Goal: Task Accomplishment & Management: Manage account settings

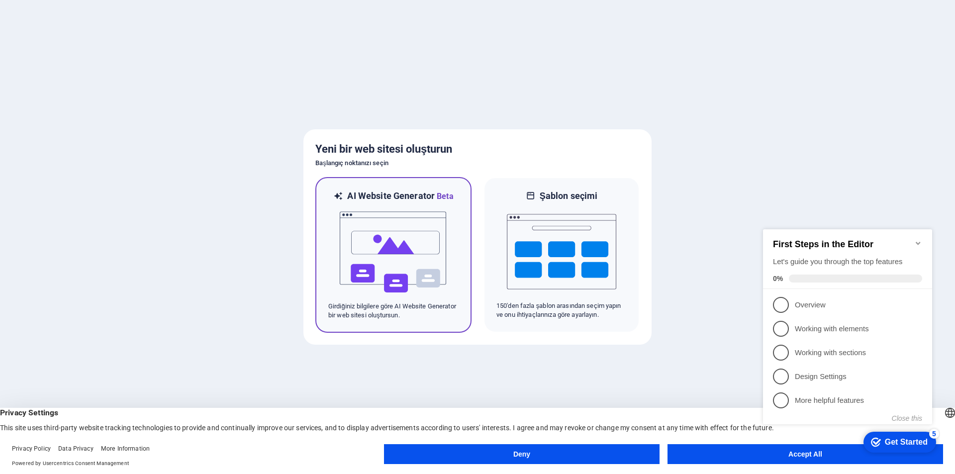
click at [390, 205] on img at bounding box center [393, 253] width 109 height 100
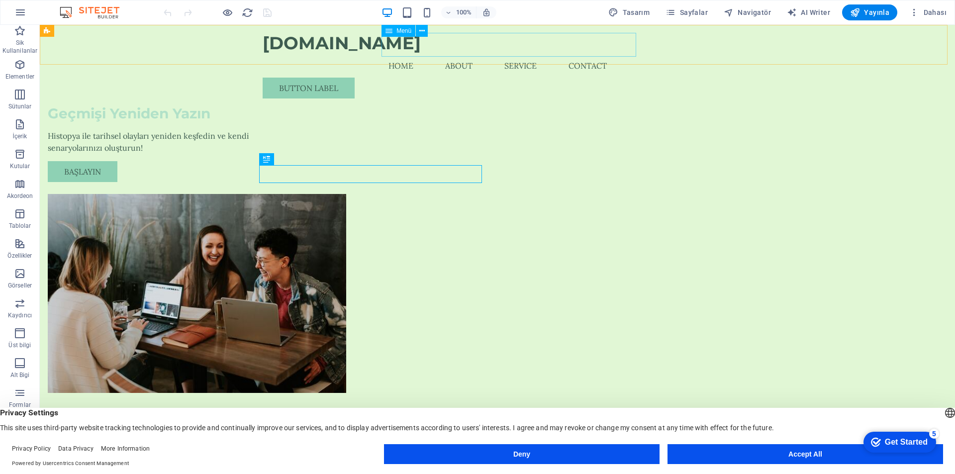
click at [414, 54] on nav "Home About Service Contact" at bounding box center [498, 66] width 470 height 24
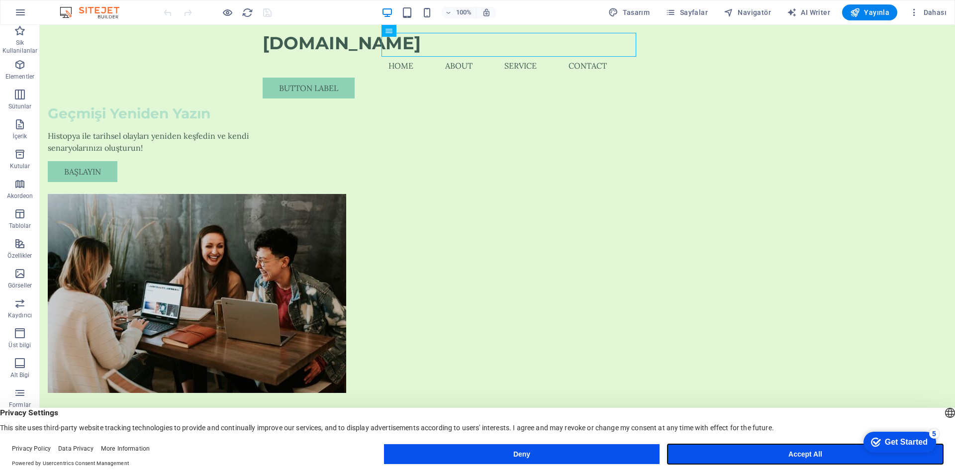
click at [720, 450] on button "Accept All" at bounding box center [806, 454] width 276 height 20
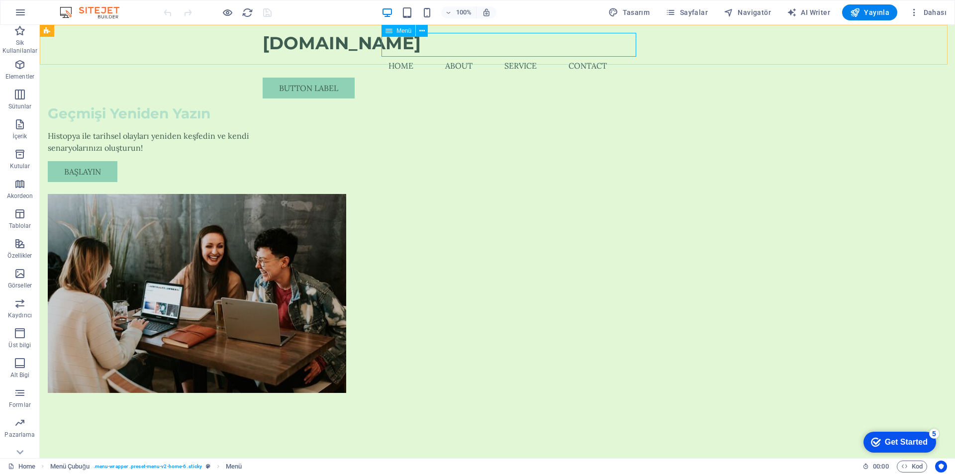
click at [414, 54] on nav "Home About Service Contact" at bounding box center [498, 66] width 470 height 24
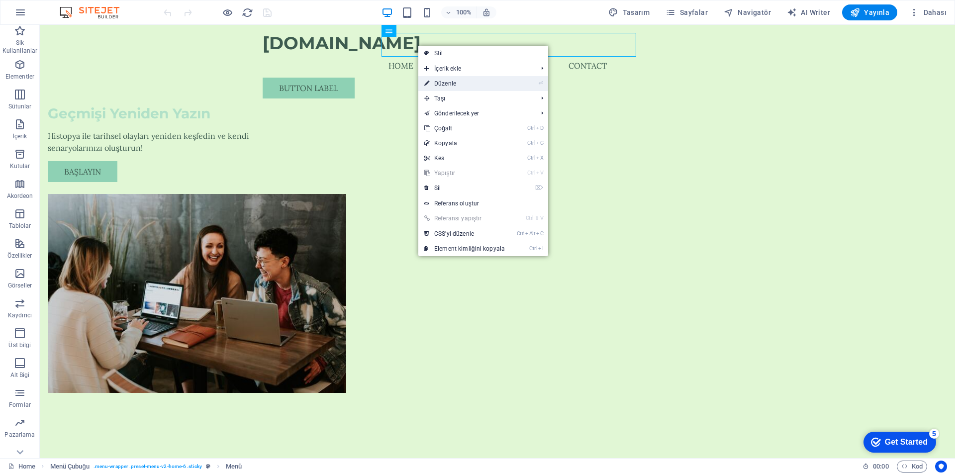
click at [442, 83] on link "⏎ Düzenle" at bounding box center [465, 83] width 93 height 15
select select
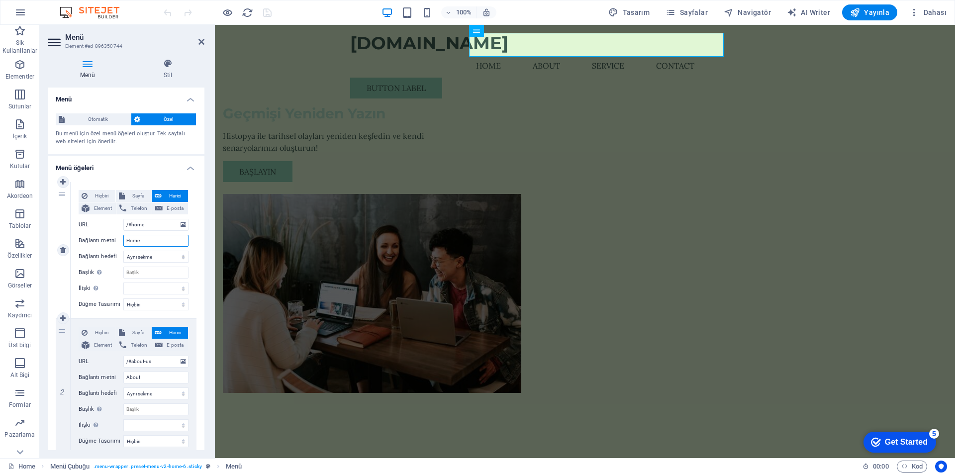
click at [154, 240] on input "Home" at bounding box center [155, 241] width 65 height 12
drag, startPoint x: 151, startPoint y: 243, endPoint x: 119, endPoint y: 246, distance: 31.9
click at [119, 246] on div "Bağlantı metni Home" at bounding box center [134, 241] width 110 height 12
type input "A"
select select
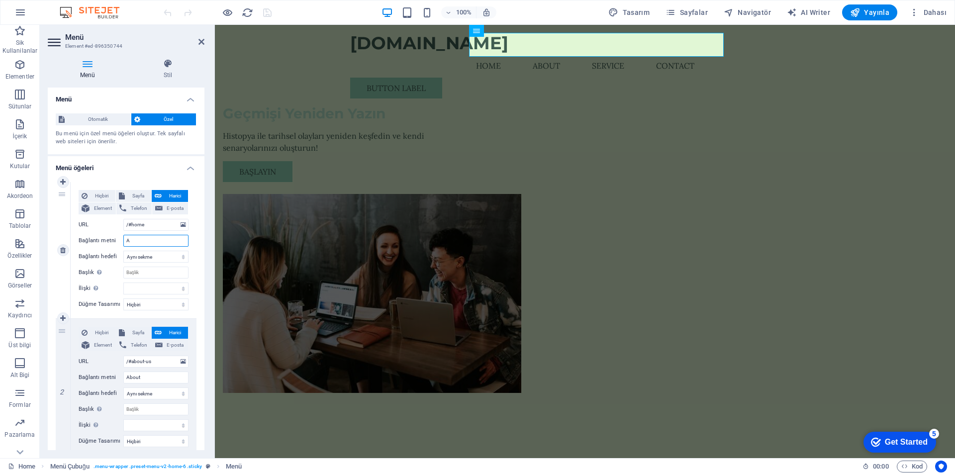
select select
type input "Anaya"
select select
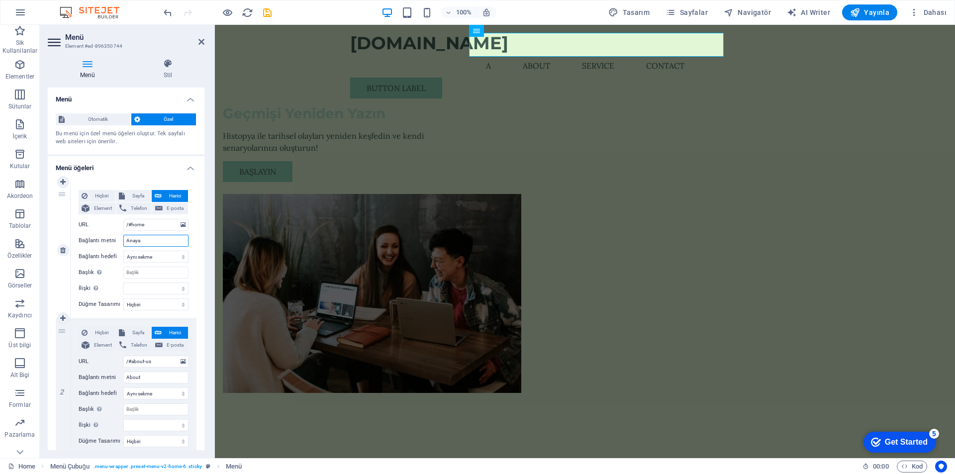
select select
type input "Anasayfa"
select select
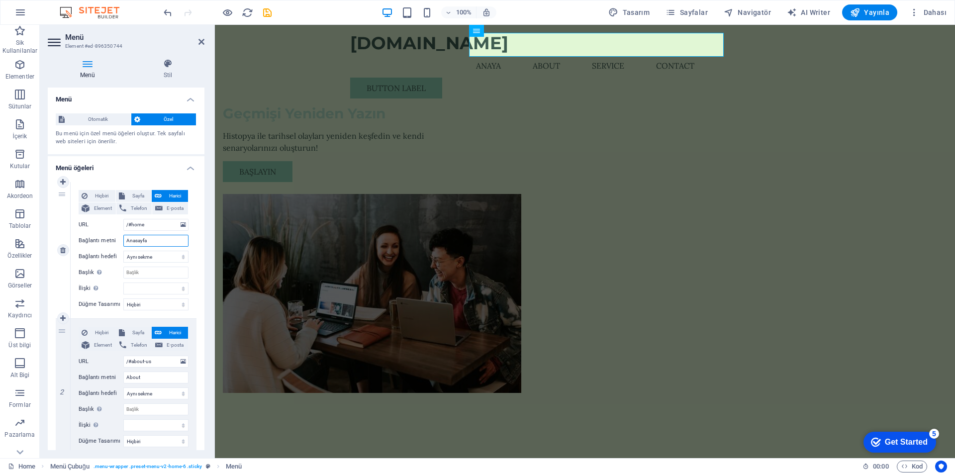
select select
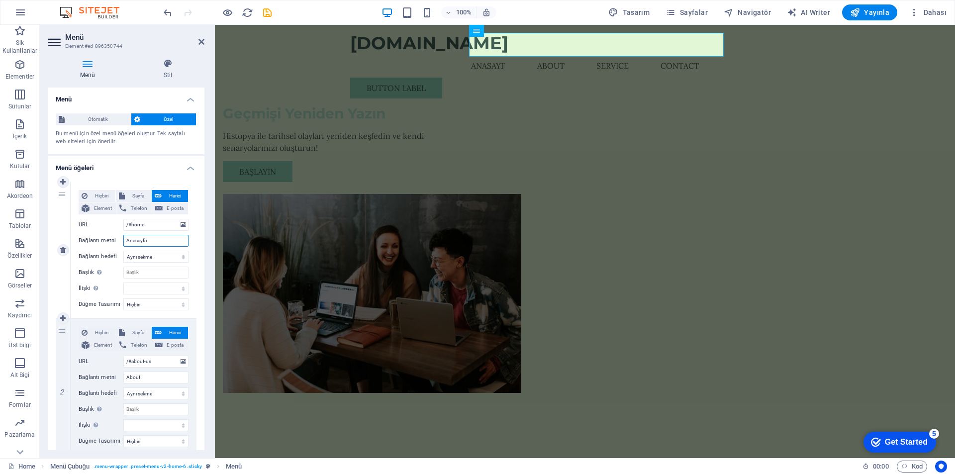
select select
type input "Anasayfa"
click at [154, 378] on input "About" at bounding box center [155, 378] width 65 height 12
drag, startPoint x: 145, startPoint y: 377, endPoint x: 119, endPoint y: 379, distance: 26.0
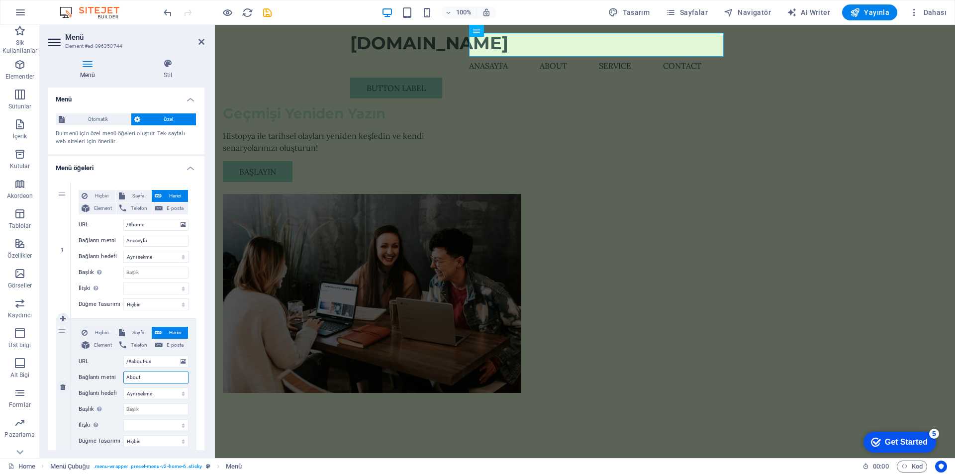
click at [121, 378] on div "Bağlantı metni About" at bounding box center [134, 378] width 110 height 12
type input "Ha"
select select
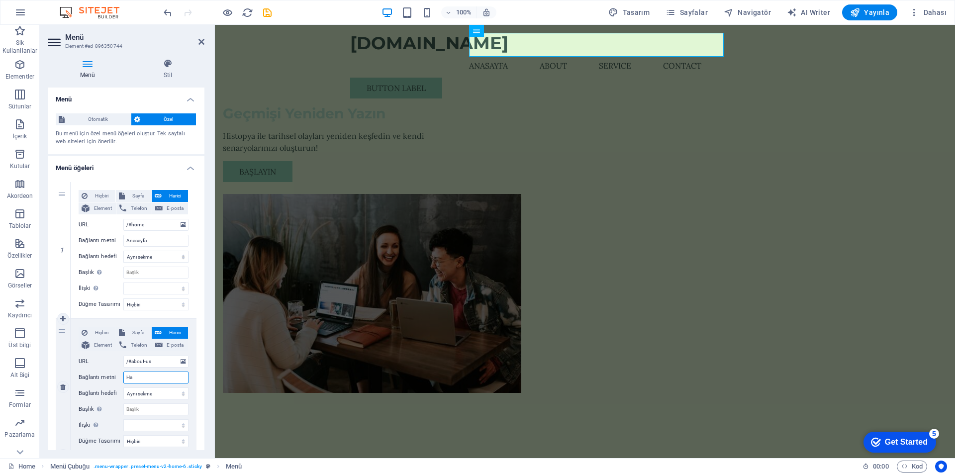
select select
type input "Hakk"
select select
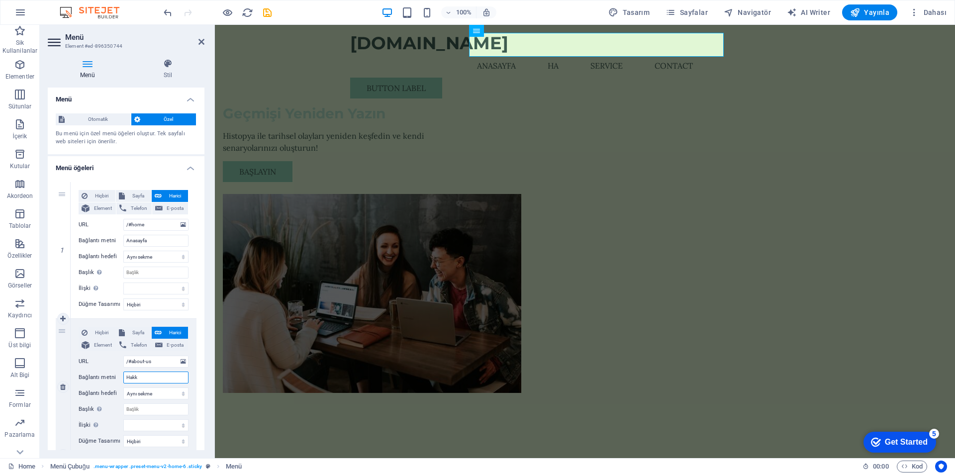
select select
type input "Hakkı"
select select
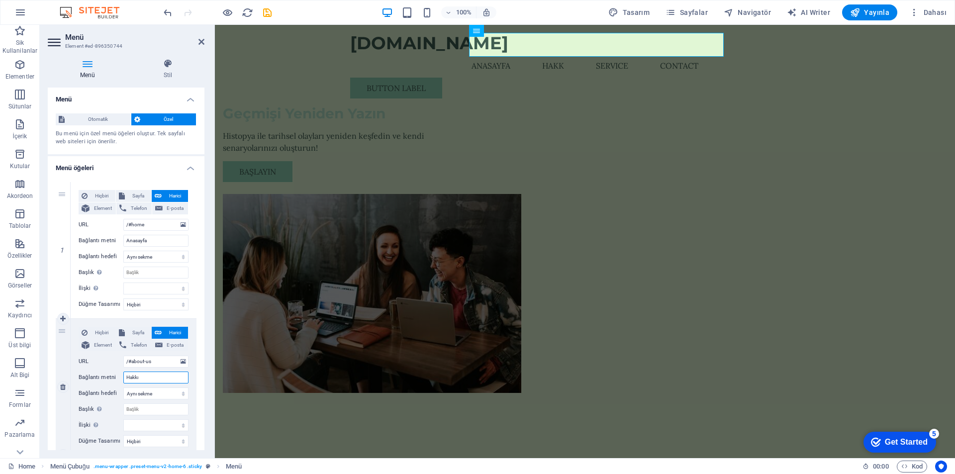
select select
type input "Hakkımı"
select select
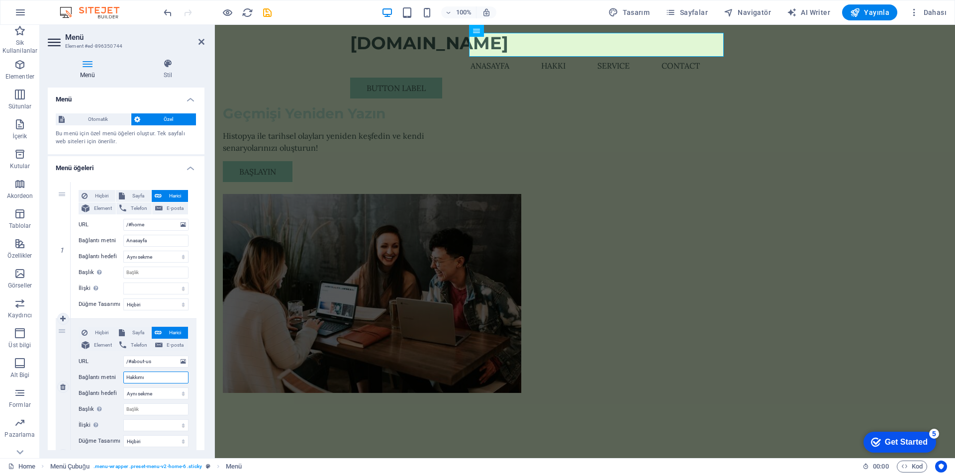
select select
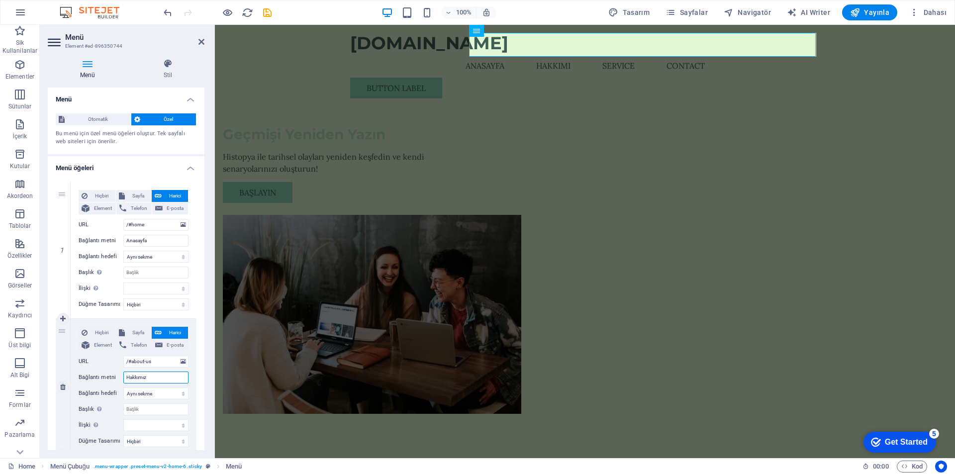
type input "Hakkımıza"
select select
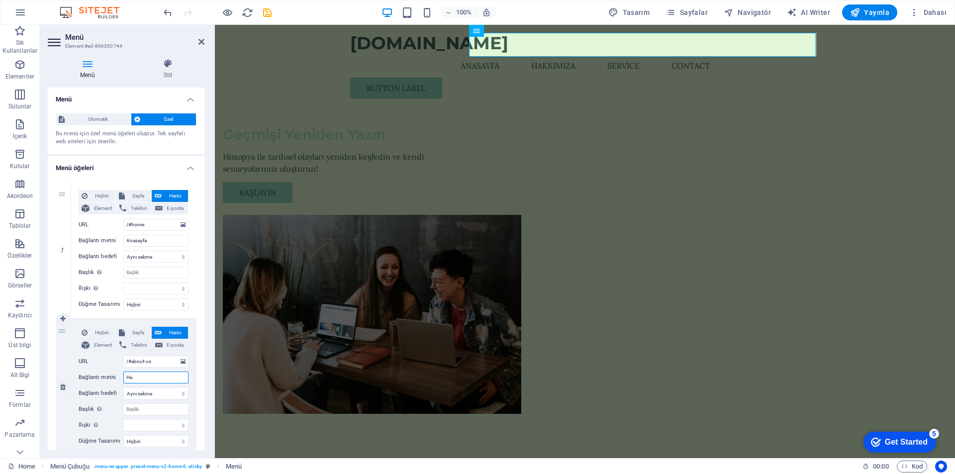
type input "H"
select select
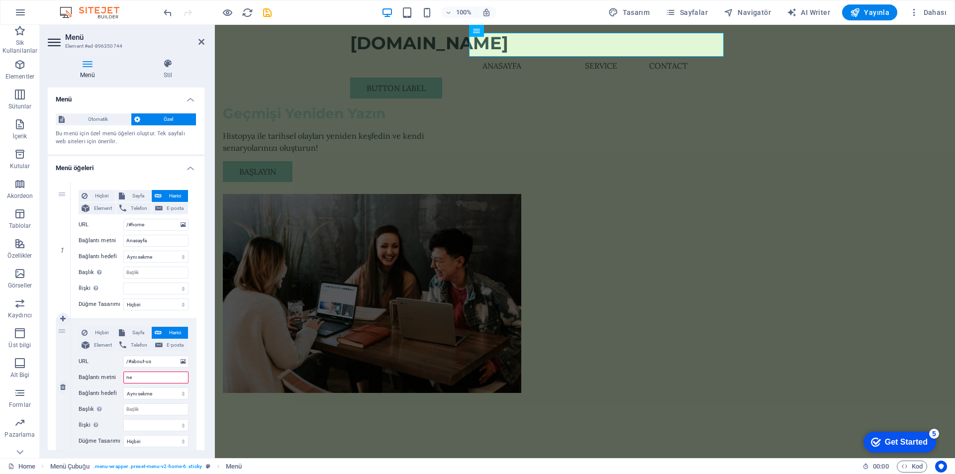
type input "n"
type input "Ne"
select select
type input "Ne Y"
select select
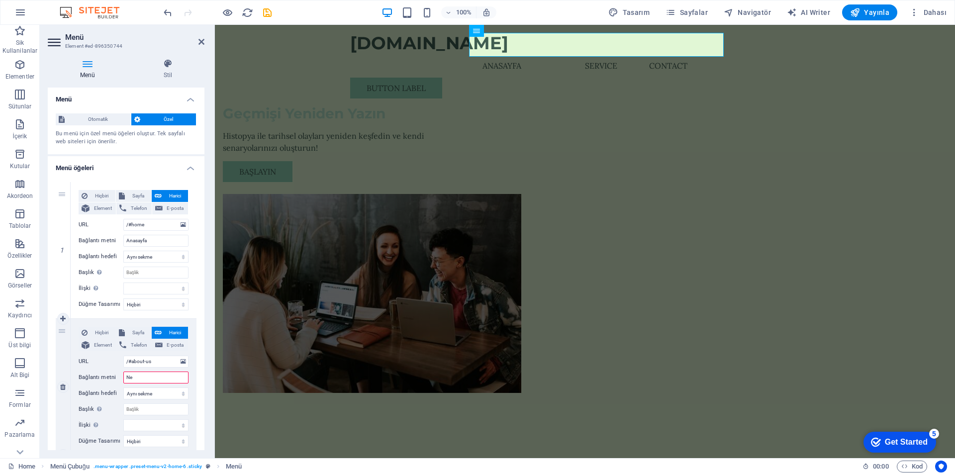
select select
type input "Neden"
select select
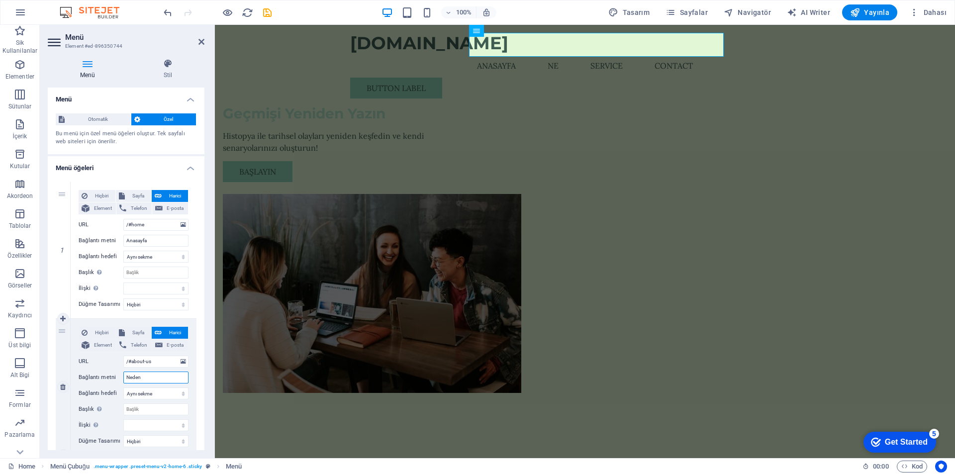
select select
type input "Neden Y"
select select
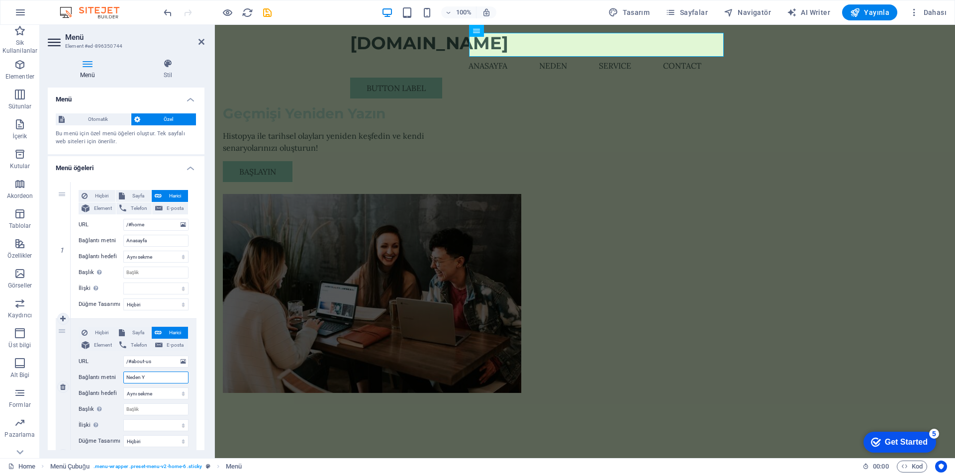
select select
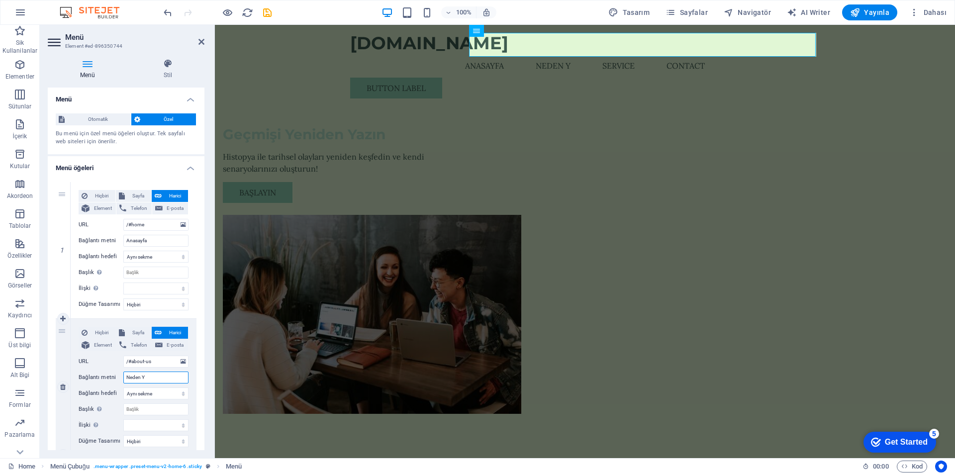
type input "Neden"
select select
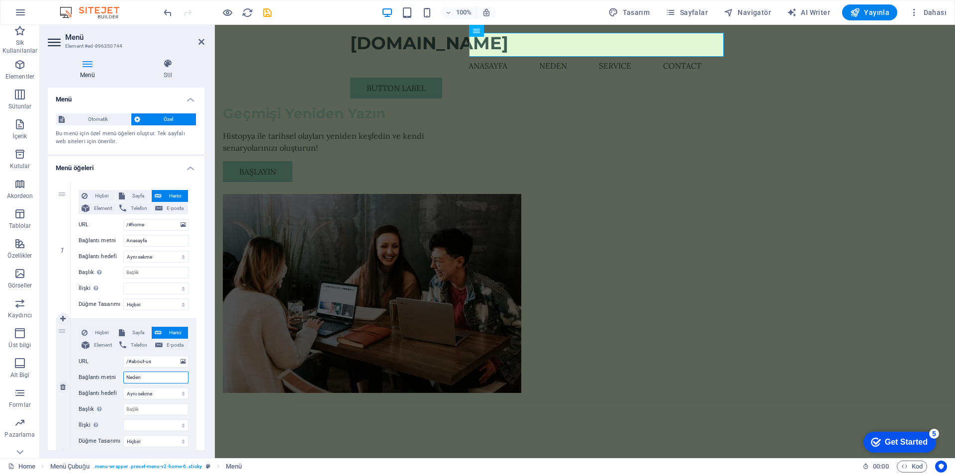
type input "Neden"
select select
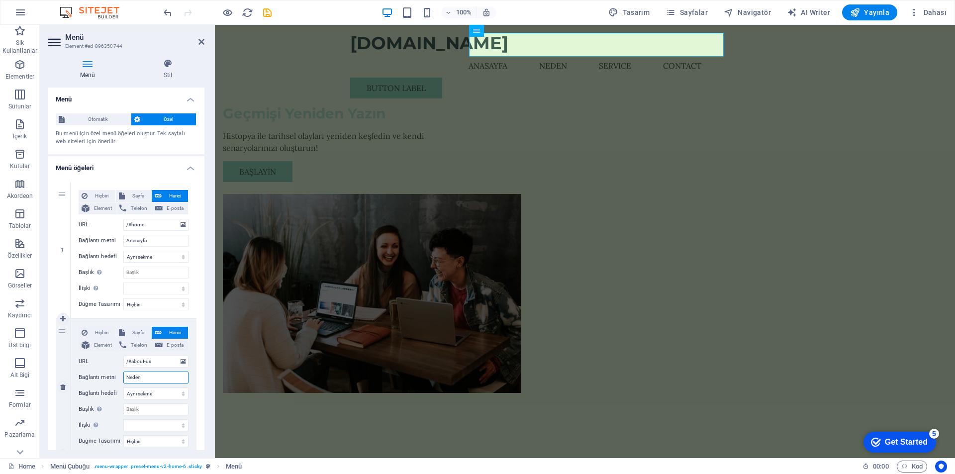
type input "Neden"
select select
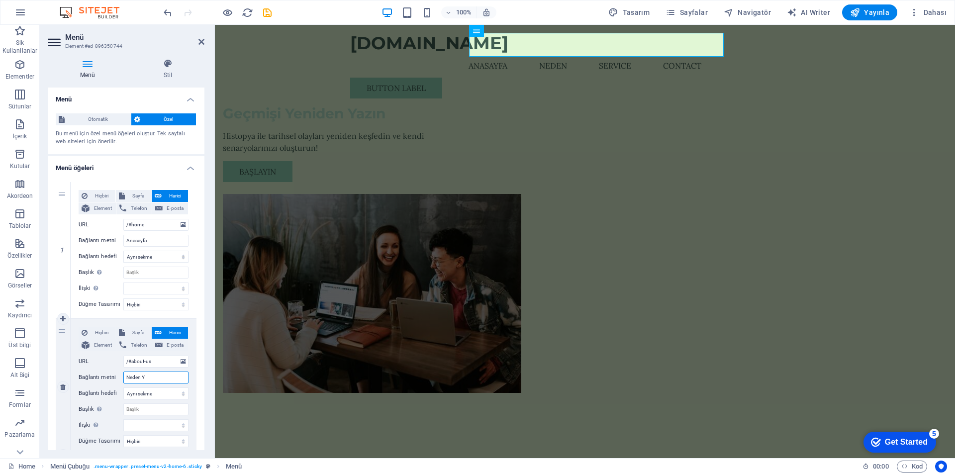
type input "[PERSON_NAME]"
select select
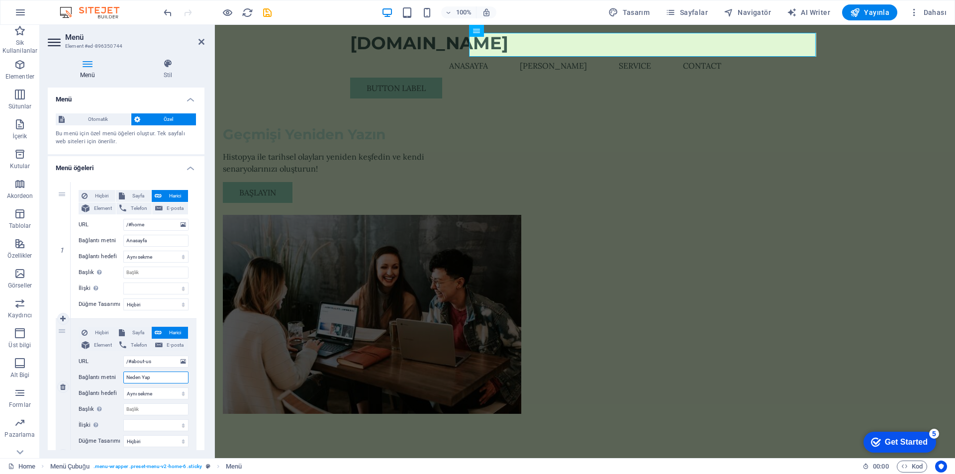
type input "Neden Yapı"
select select
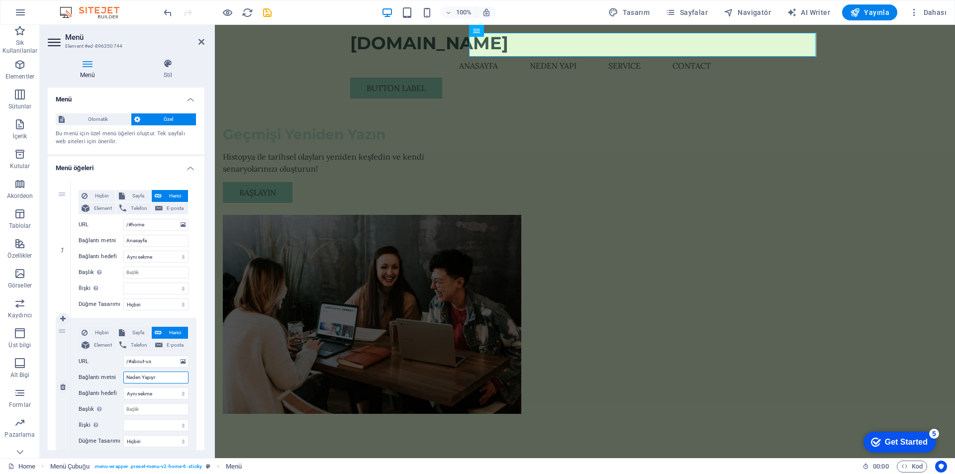
type input "Neden Yapıyro"
select select
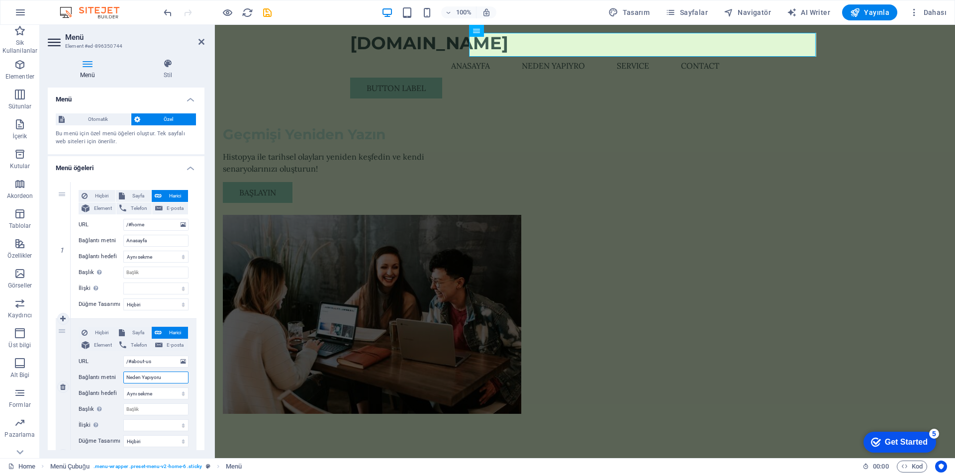
type input "Neden Yapıyoruz"
select select
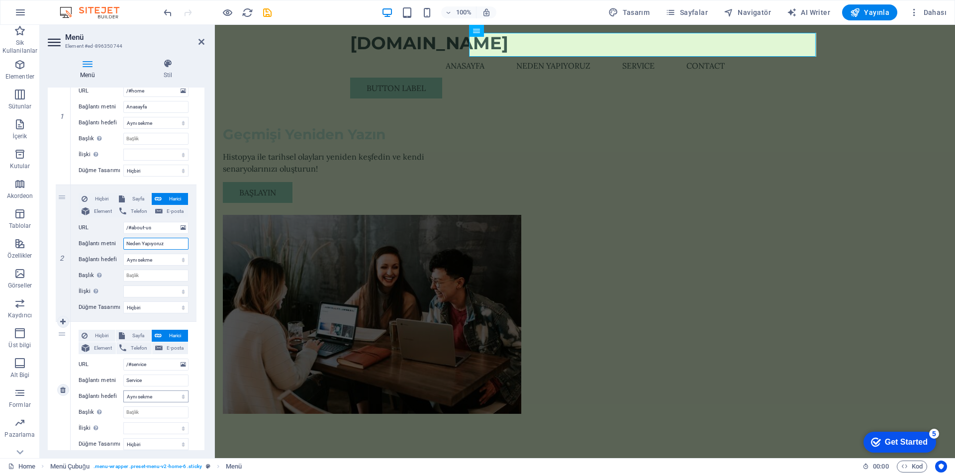
scroll to position [149, 0]
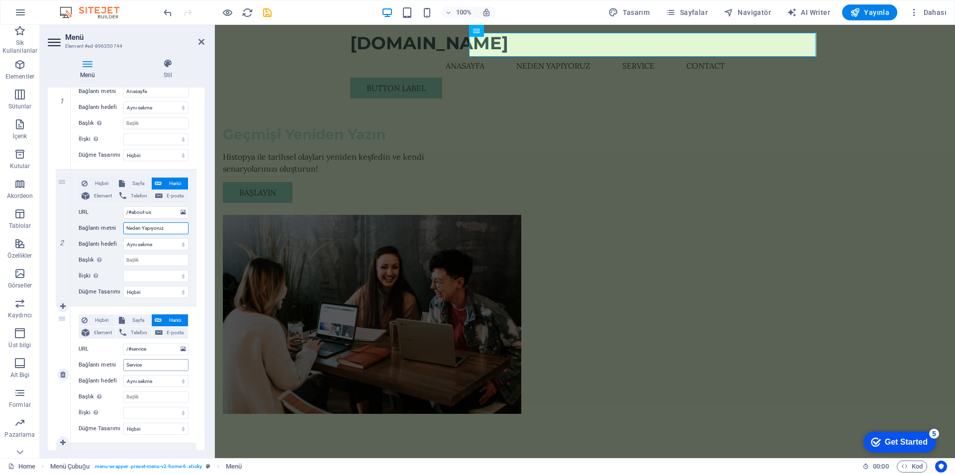
type input "Neden Yapıyoruz"
drag, startPoint x: 152, startPoint y: 365, endPoint x: 122, endPoint y: 366, distance: 29.4
click at [122, 366] on div "Bağlantı metni Service" at bounding box center [134, 365] width 110 height 12
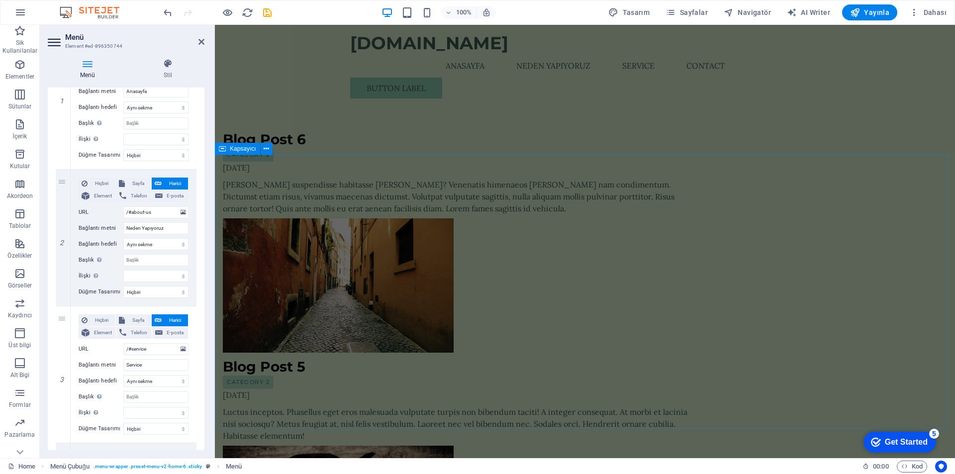
scroll to position [1393, 0]
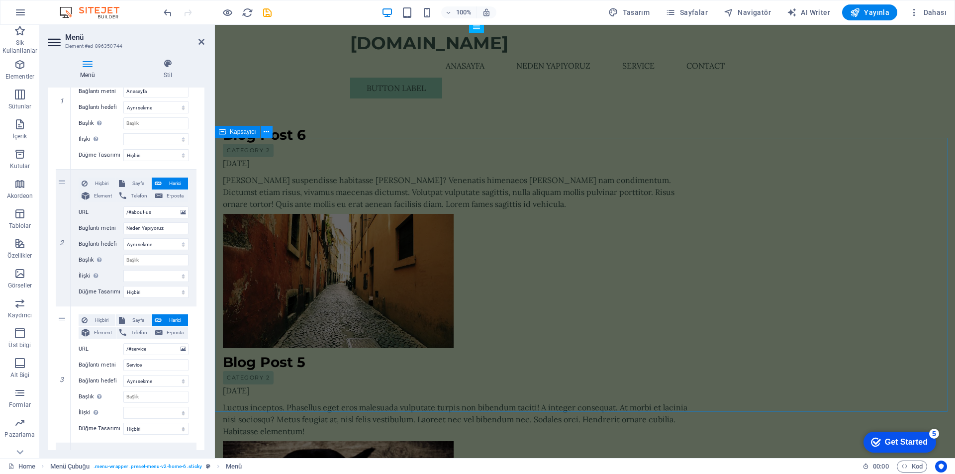
click at [266, 135] on icon at bounding box center [266, 132] width 5 height 10
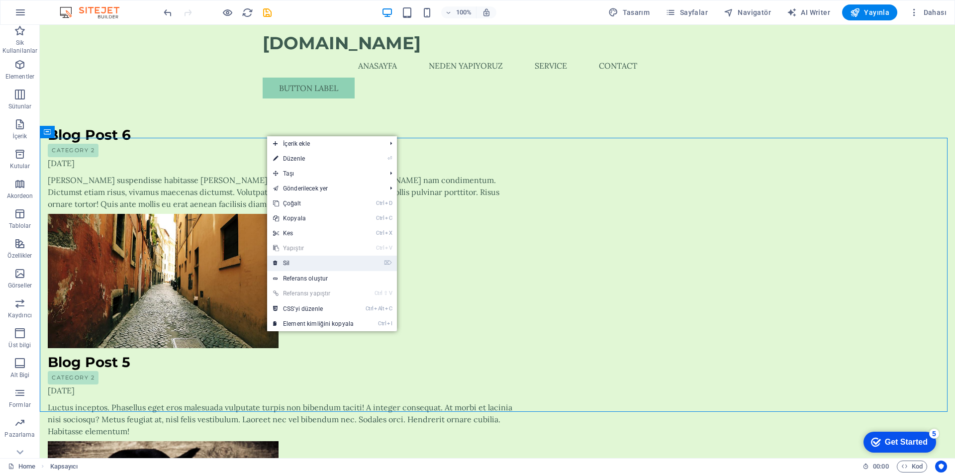
click at [301, 263] on link "⌦ Sil" at bounding box center [313, 263] width 93 height 15
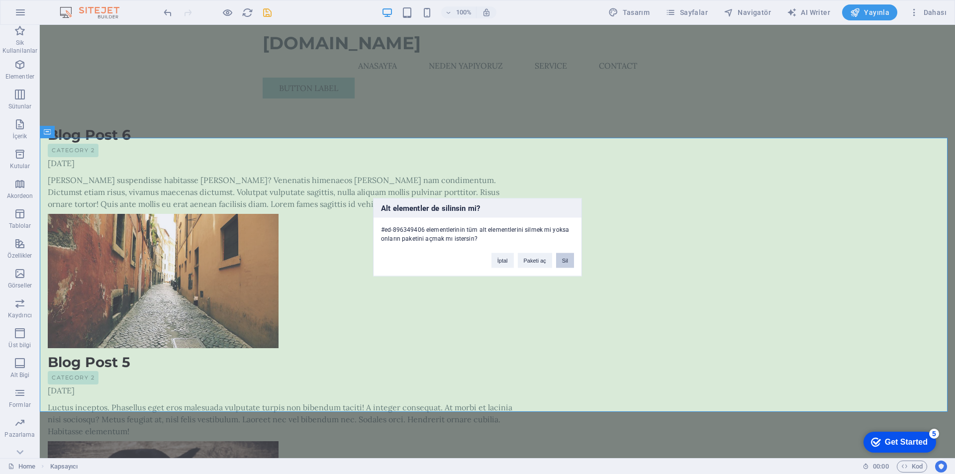
click at [570, 263] on button "Sil" at bounding box center [565, 260] width 18 height 15
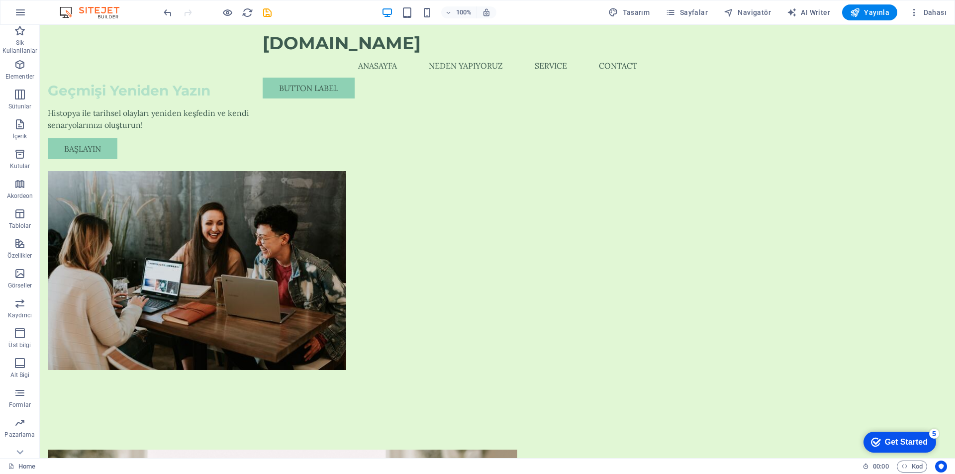
scroll to position [0, 0]
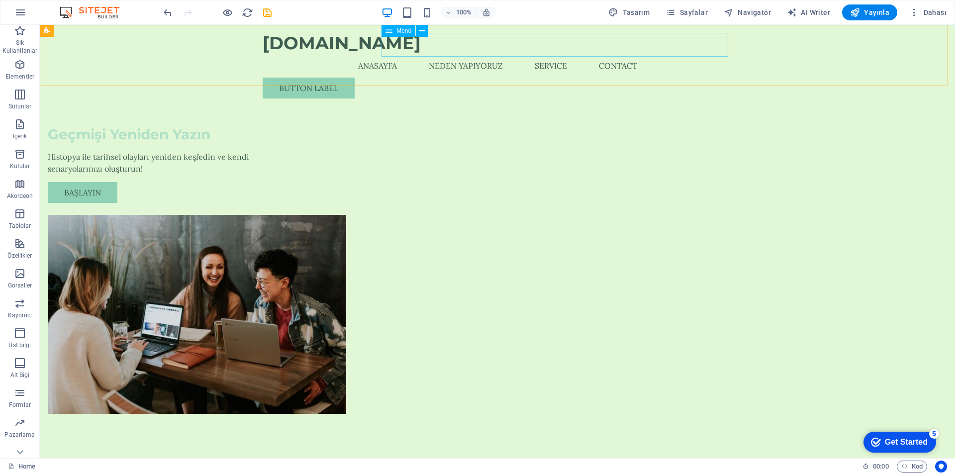
click at [604, 54] on nav "Anasayfa Neden Yapıyoruz Service Contact" at bounding box center [498, 66] width 470 height 24
click at [423, 29] on icon at bounding box center [422, 31] width 5 height 10
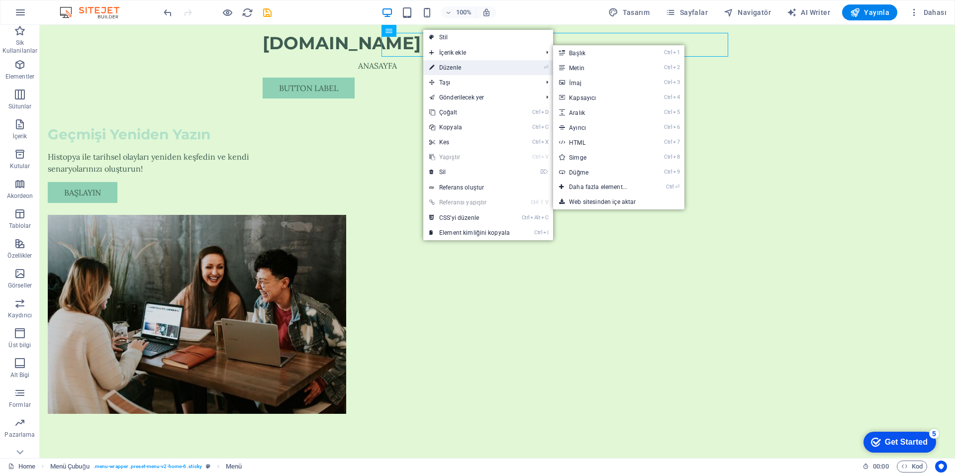
click at [433, 65] on icon at bounding box center [431, 67] width 5 height 15
select select
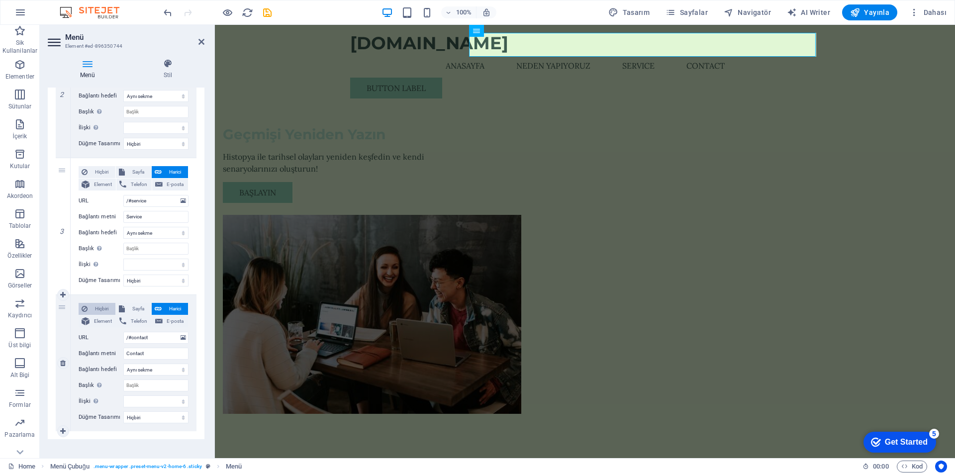
scroll to position [299, 0]
click at [61, 226] on icon at bounding box center [62, 225] width 5 height 7
select select
type input "/#contact"
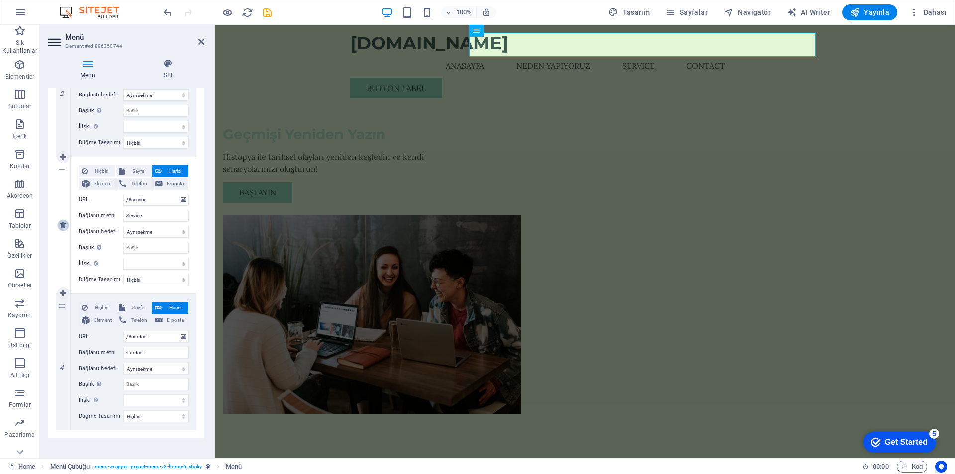
type input "Contact"
select select
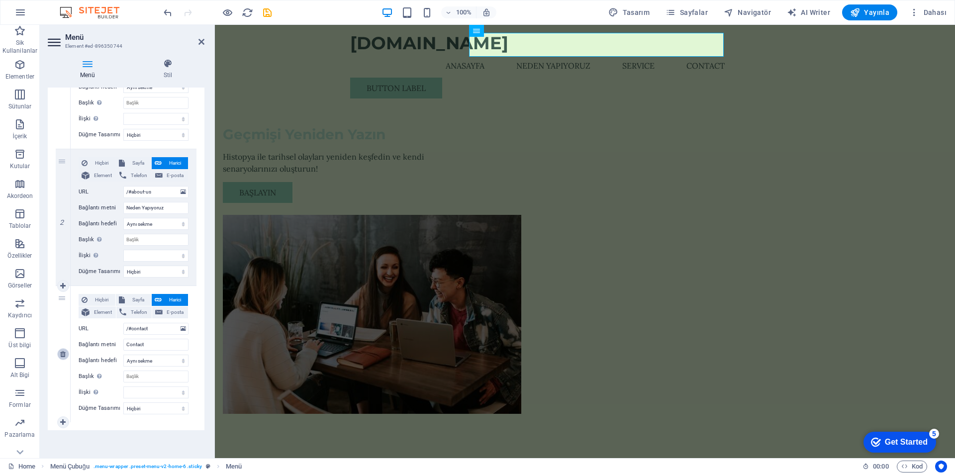
scroll to position [170, 0]
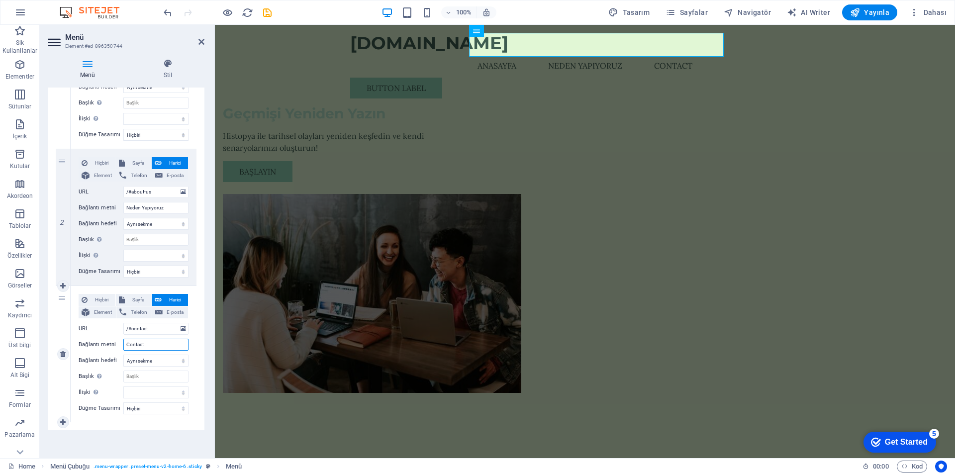
drag, startPoint x: 144, startPoint y: 344, endPoint x: 121, endPoint y: 345, distance: 22.9
click at [121, 345] on div "Bağlantı metni Contact" at bounding box center [134, 345] width 110 height 12
type input "İl"
select select
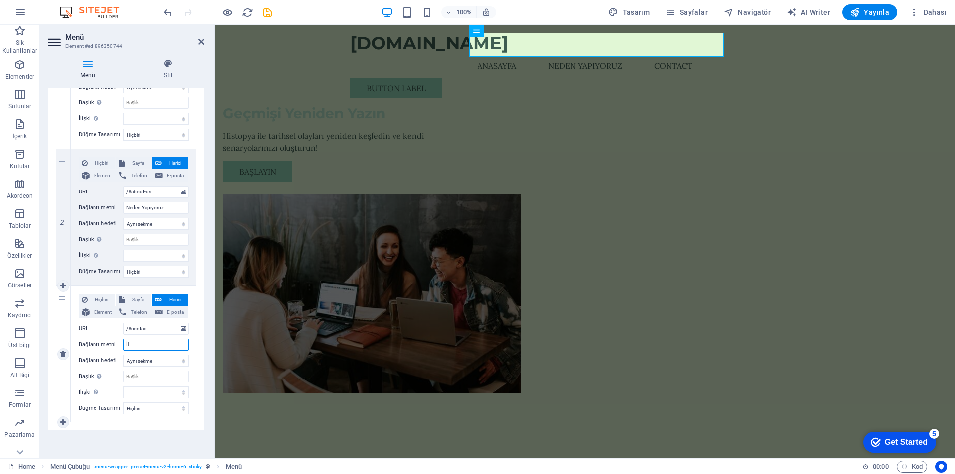
select select
type input "İlel"
select select
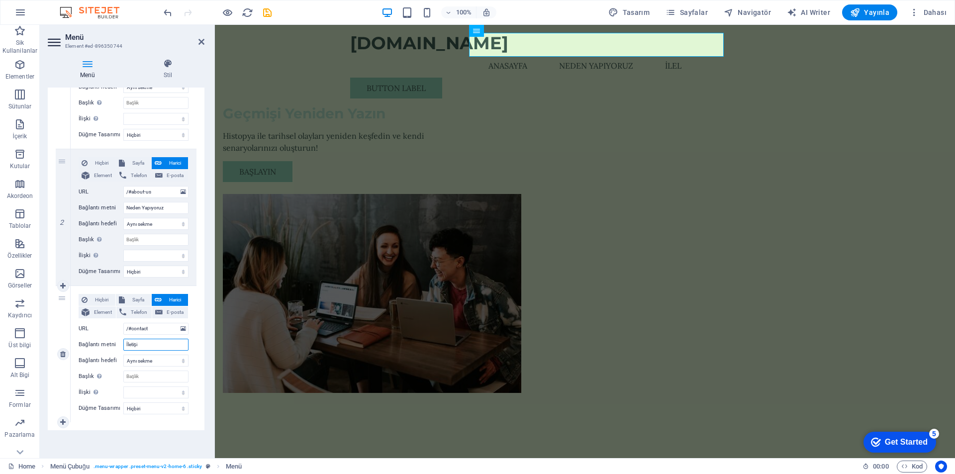
type input "İletişim"
select select
type input "İletişim"
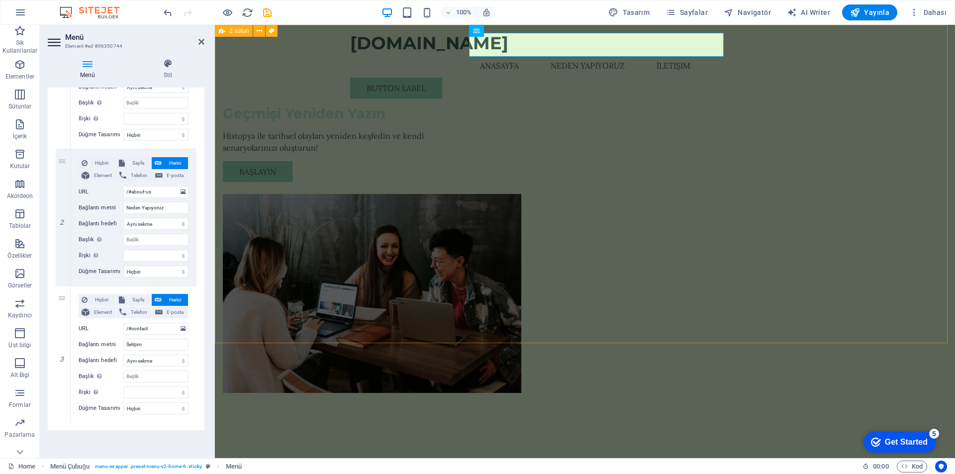
click at [282, 271] on div "Geçmişi Yeniden Yazın Histopya ile tarihsel olayları yeniden keşfedin ve kendi …" at bounding box center [585, 229] width 741 height 408
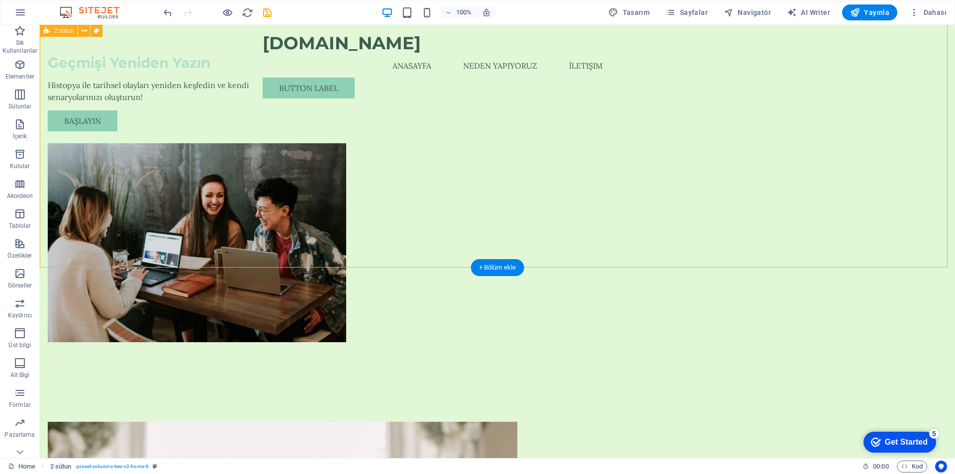
scroll to position [0, 0]
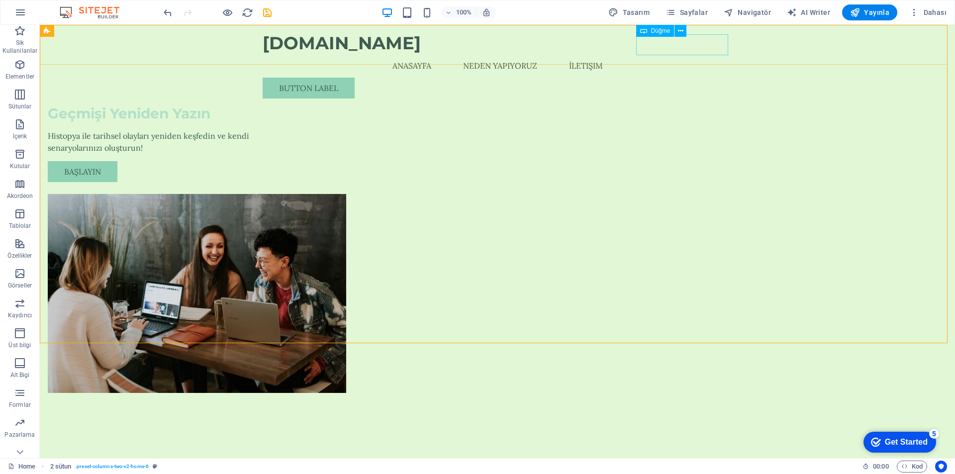
click at [691, 78] on div "Button label" at bounding box center [498, 88] width 470 height 21
click at [684, 32] on button at bounding box center [681, 31] width 12 height 12
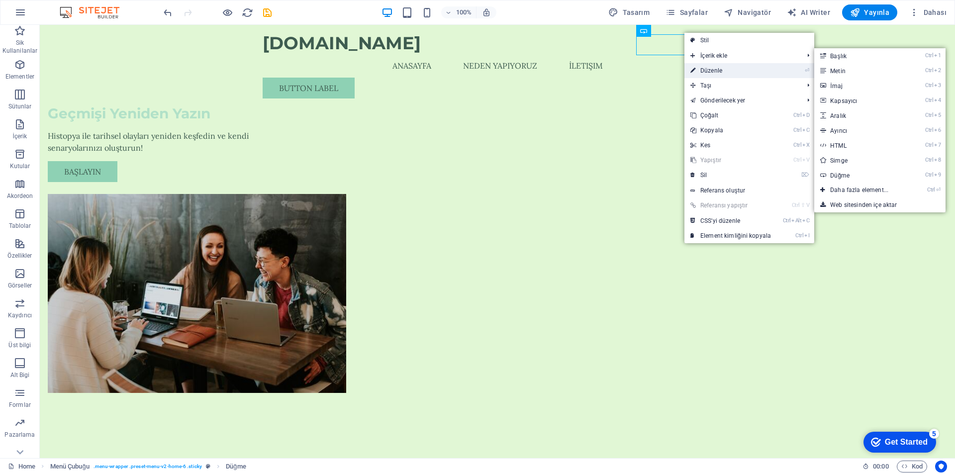
drag, startPoint x: 720, startPoint y: 72, endPoint x: 227, endPoint y: 181, distance: 504.7
click at [720, 72] on link "⏎ Düzenle" at bounding box center [731, 70] width 93 height 15
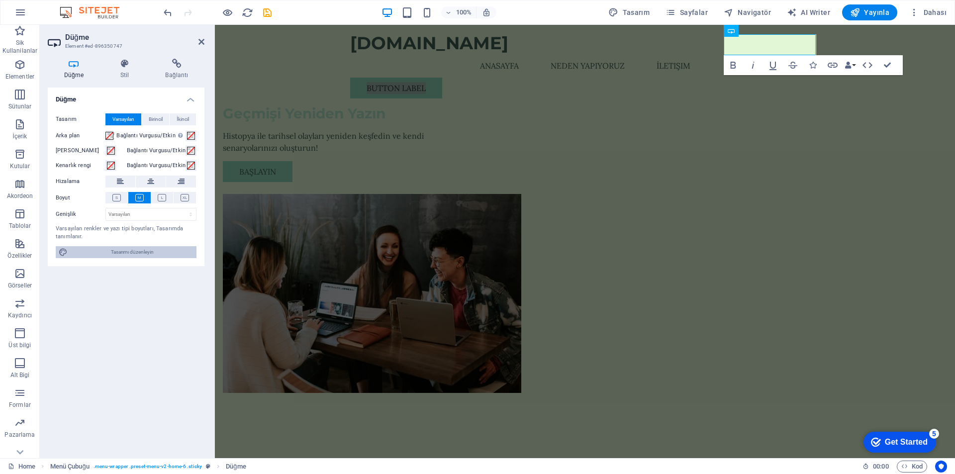
click at [130, 250] on span "Tasarımı düzenleyin" at bounding box center [132, 252] width 123 height 12
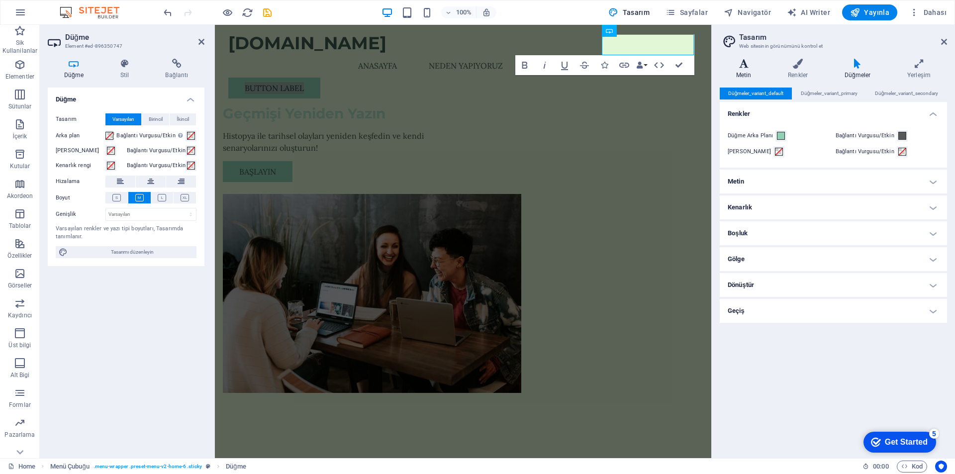
click at [744, 69] on h4 "Metin" at bounding box center [746, 69] width 52 height 21
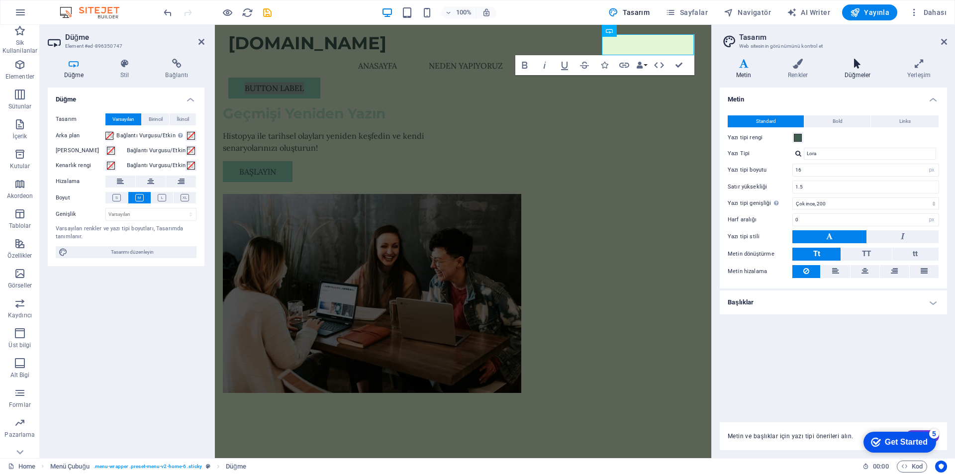
click at [861, 67] on icon at bounding box center [858, 64] width 59 height 10
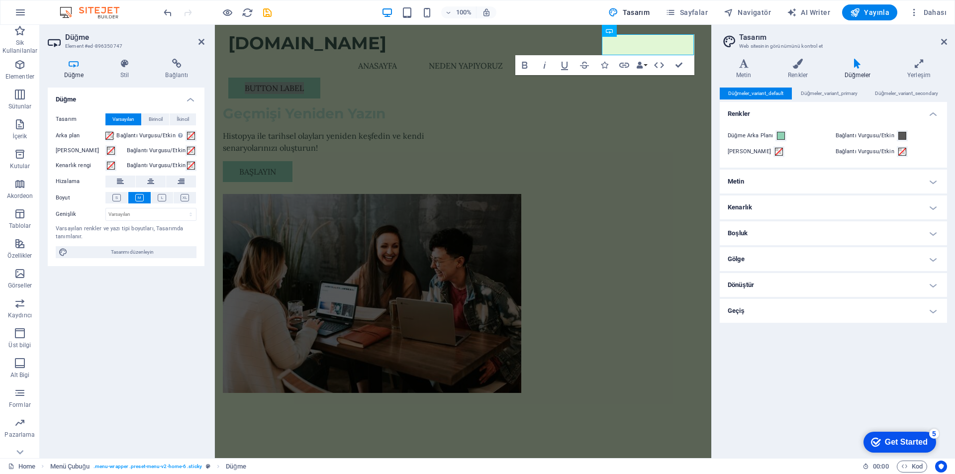
click at [822, 182] on h4 "Metin" at bounding box center [833, 182] width 227 height 24
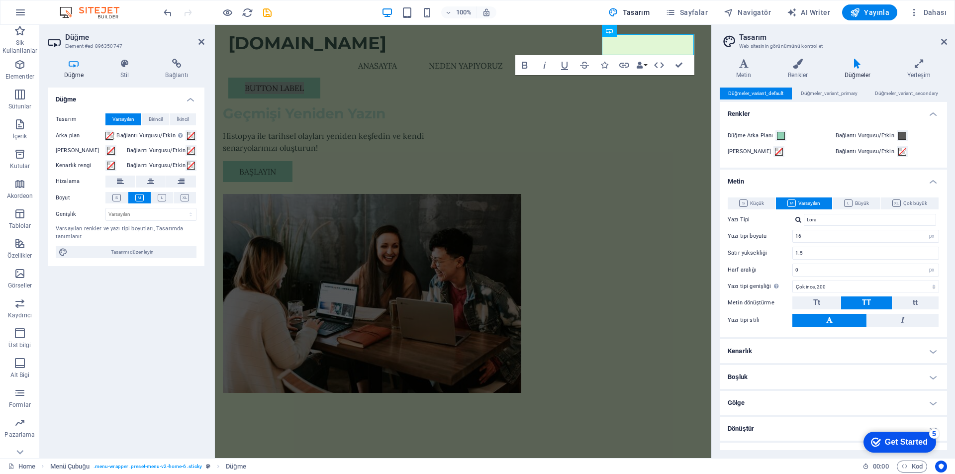
click at [822, 183] on h4 "Metin" at bounding box center [833, 179] width 227 height 18
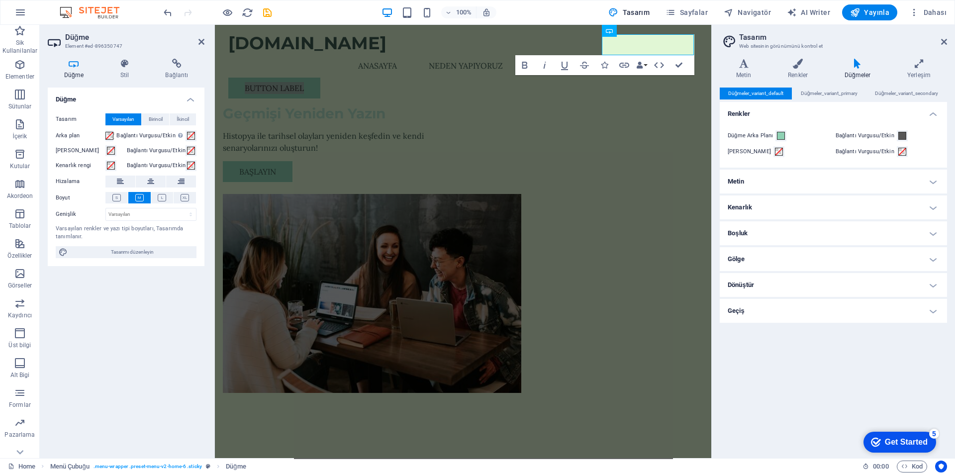
click at [822, 183] on h4 "Metin" at bounding box center [833, 182] width 227 height 24
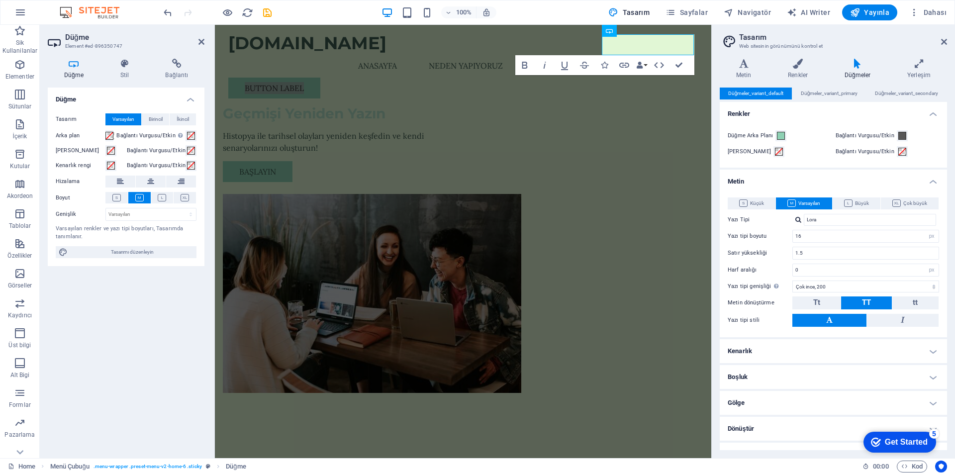
click at [822, 181] on h4 "Metin" at bounding box center [833, 179] width 227 height 18
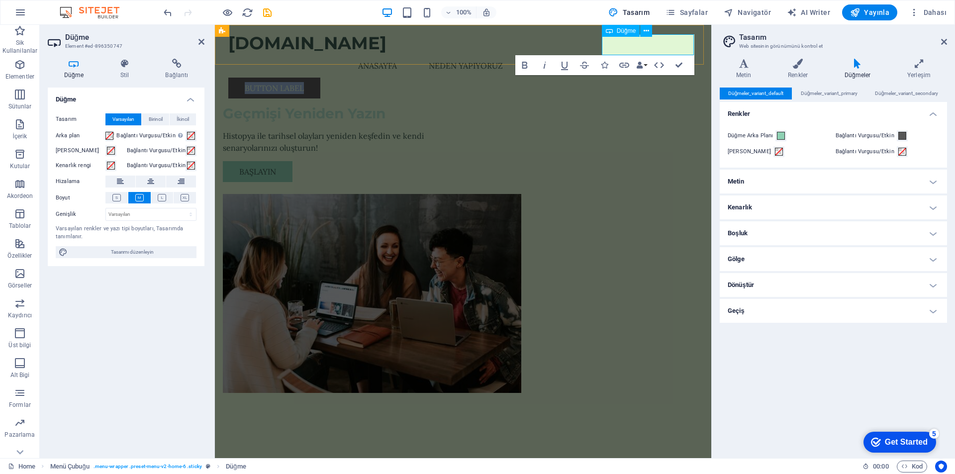
click at [320, 78] on link "Button label" at bounding box center [274, 88] width 92 height 21
drag, startPoint x: 677, startPoint y: 44, endPoint x: 623, endPoint y: 47, distance: 54.4
click at [320, 78] on link "Button label" at bounding box center [274, 88] width 92 height 21
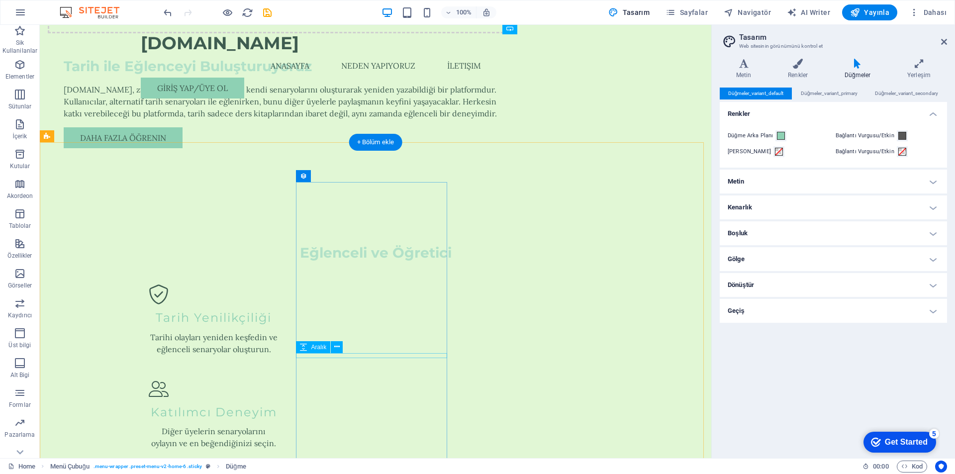
scroll to position [697, 0]
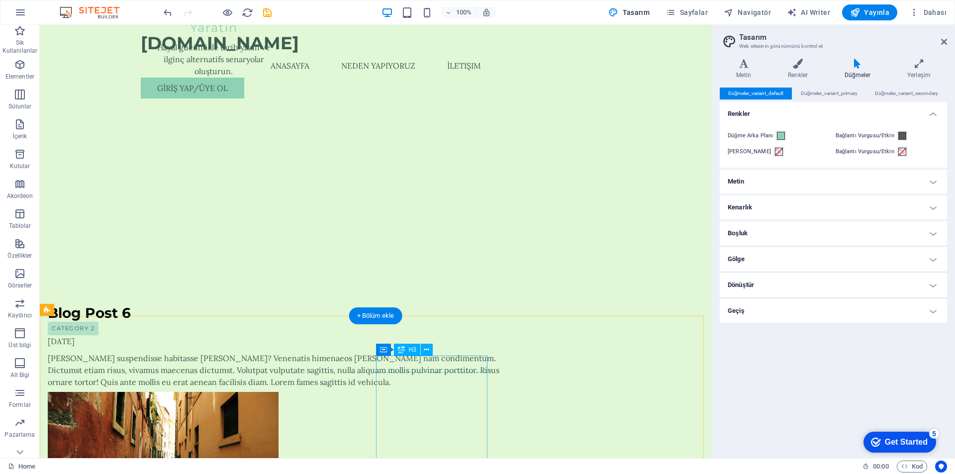
scroll to position [1256, 0]
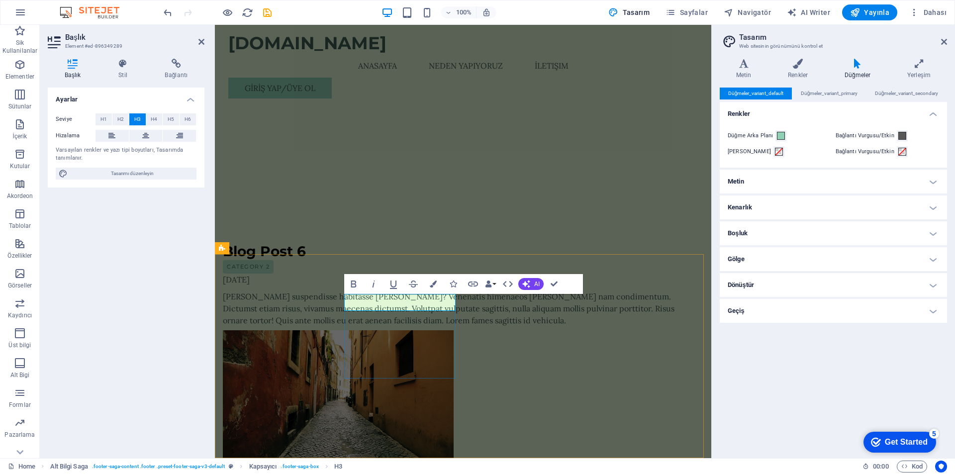
drag, startPoint x: 378, startPoint y: 304, endPoint x: 342, endPoint y: 302, distance: 35.9
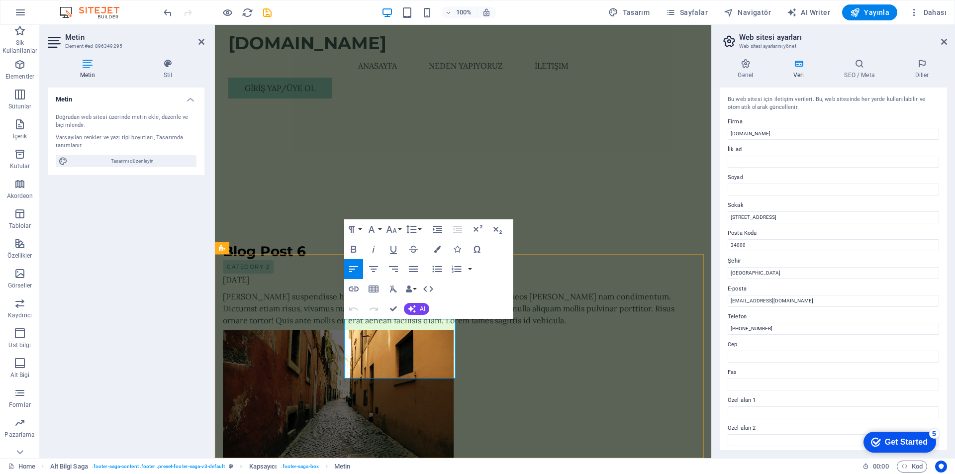
drag, startPoint x: 376, startPoint y: 359, endPoint x: 343, endPoint y: 324, distance: 47.9
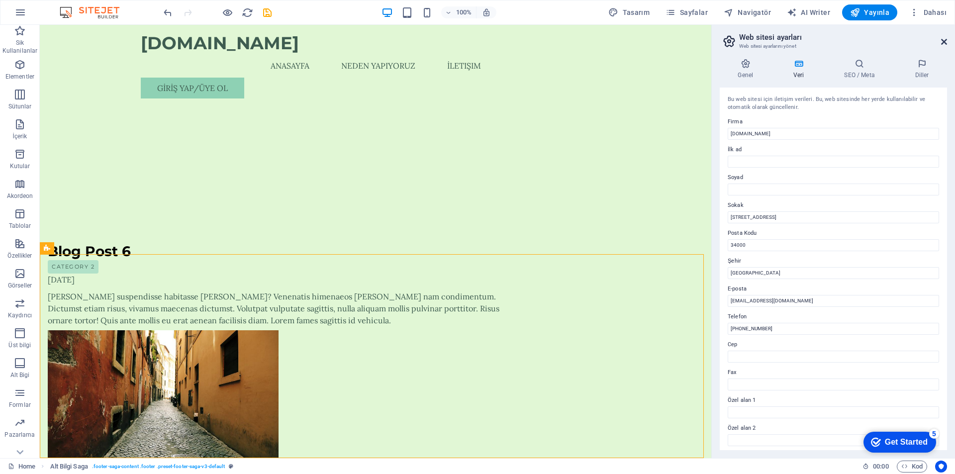
drag, startPoint x: 943, startPoint y: 41, endPoint x: 900, endPoint y: 17, distance: 48.8
click at [943, 41] on icon at bounding box center [945, 42] width 6 height 8
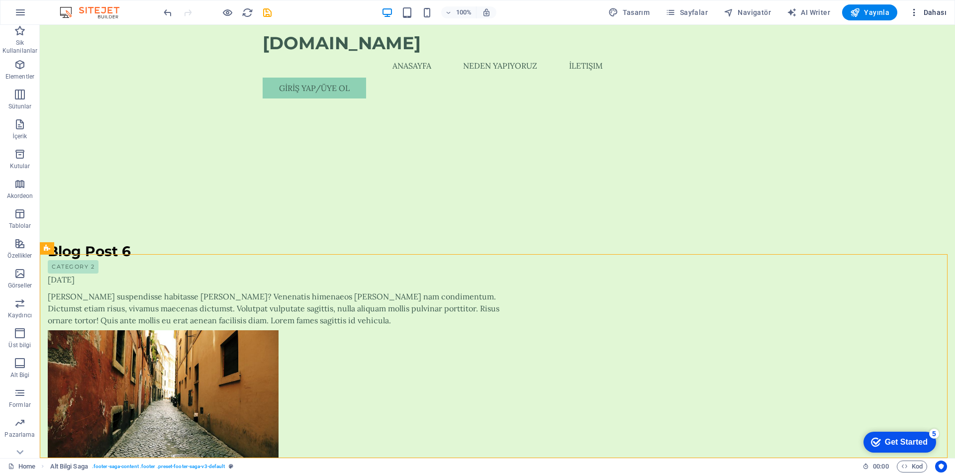
click at [924, 12] on span "Dahası" at bounding box center [928, 12] width 37 height 10
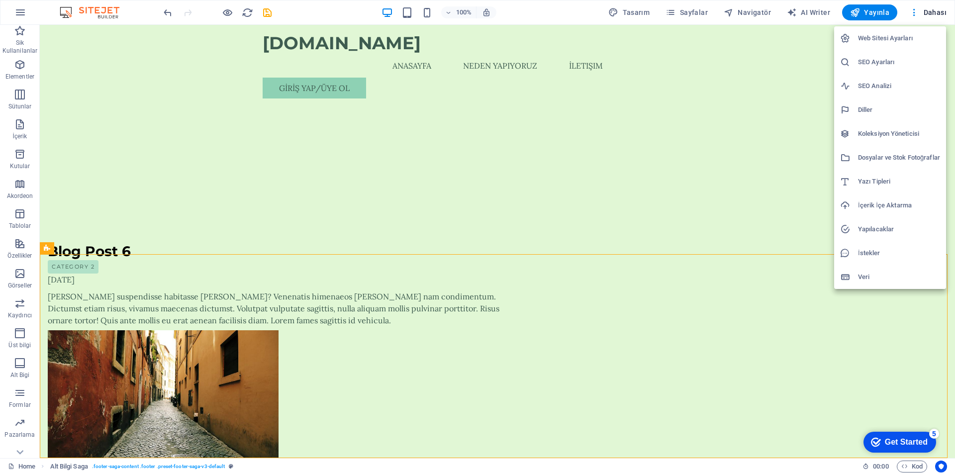
click at [837, 305] on div at bounding box center [477, 237] width 955 height 474
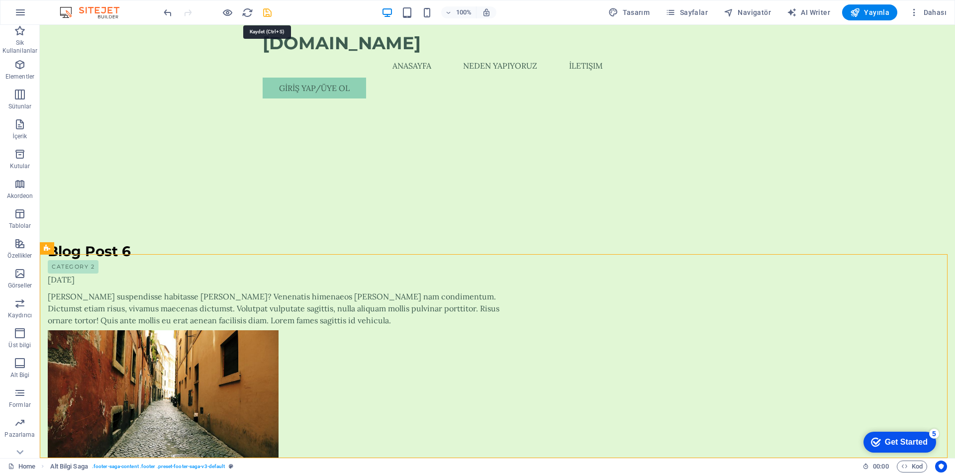
click at [269, 12] on icon "save" at bounding box center [267, 12] width 11 height 11
